Goal: Navigation & Orientation: Find specific page/section

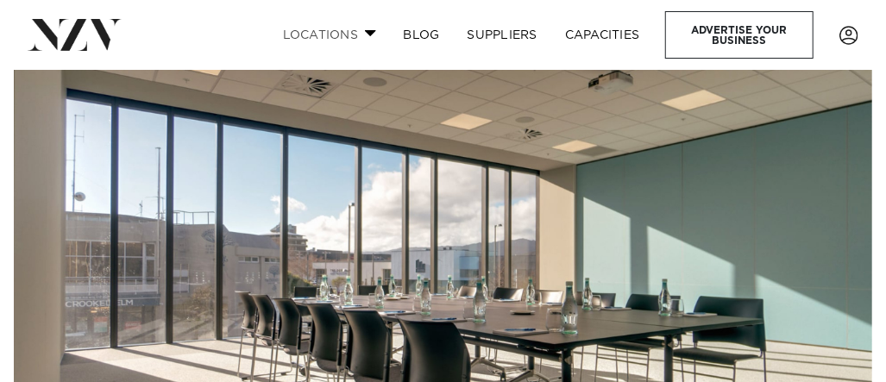
click at [360, 40] on link "Locations" at bounding box center [329, 34] width 121 height 37
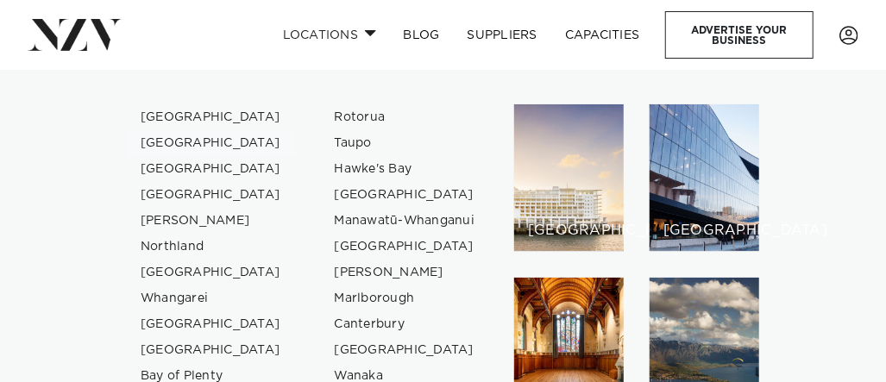
click at [206, 139] on link "[GEOGRAPHIC_DATA]" at bounding box center [211, 143] width 168 height 26
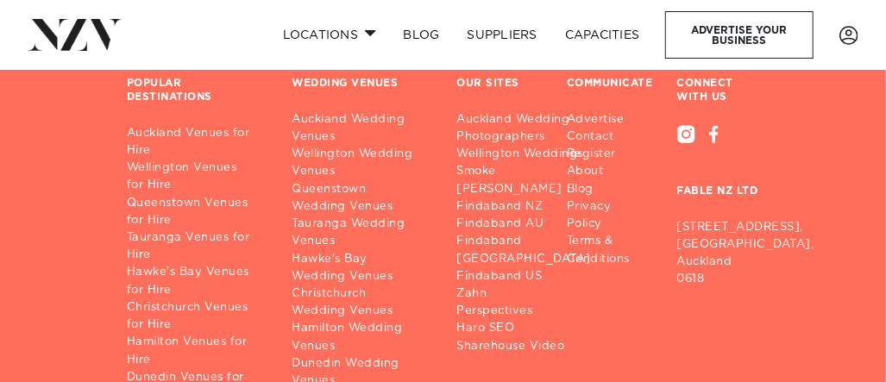
scroll to position [10686, 0]
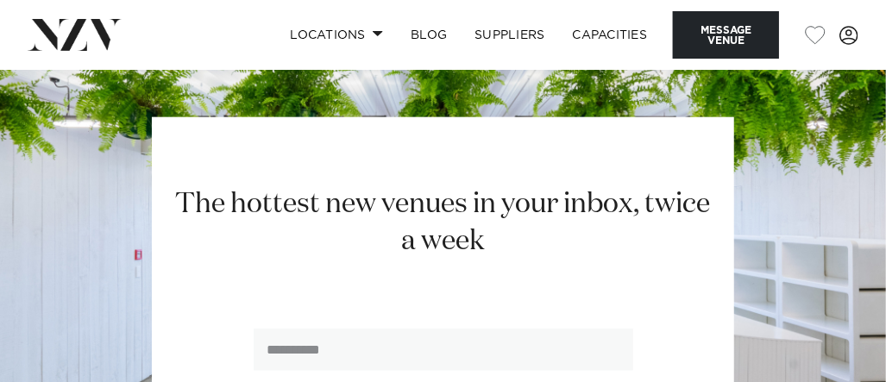
scroll to position [3696, 0]
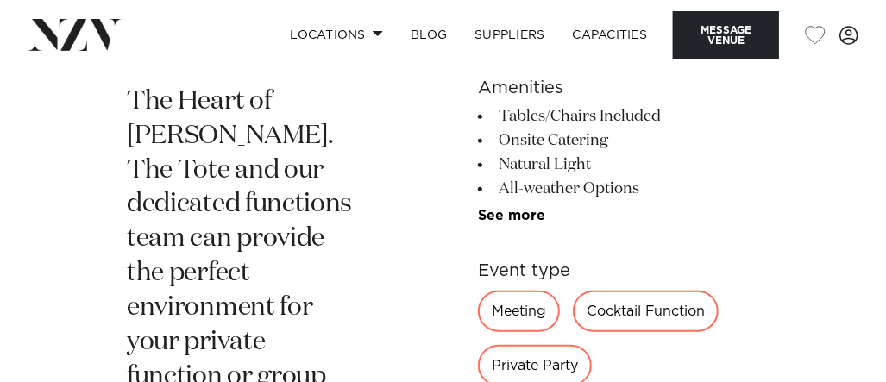
scroll to position [594, 0]
